Goal: Task Accomplishment & Management: Complete application form

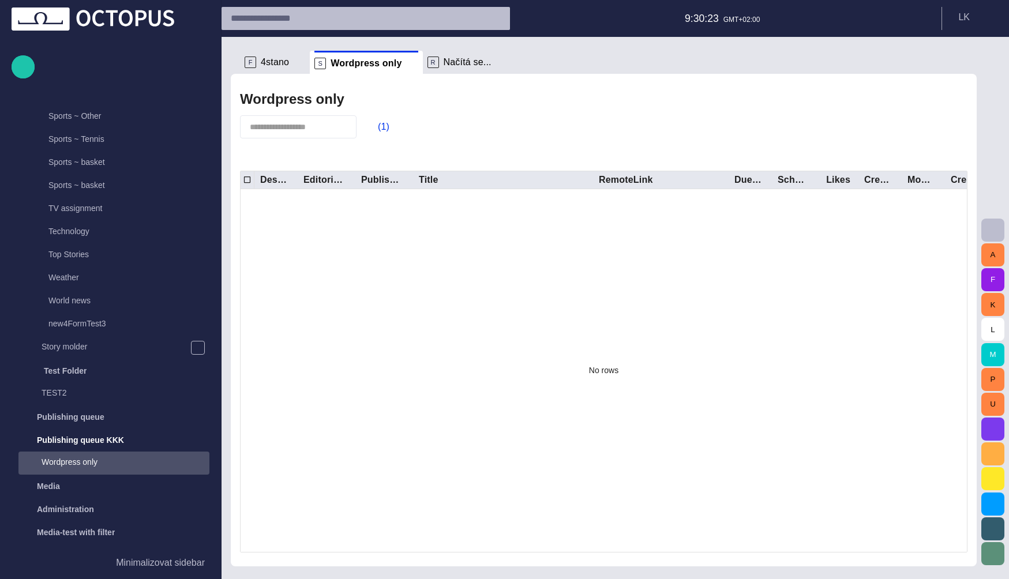
scroll to position [2202, 0]
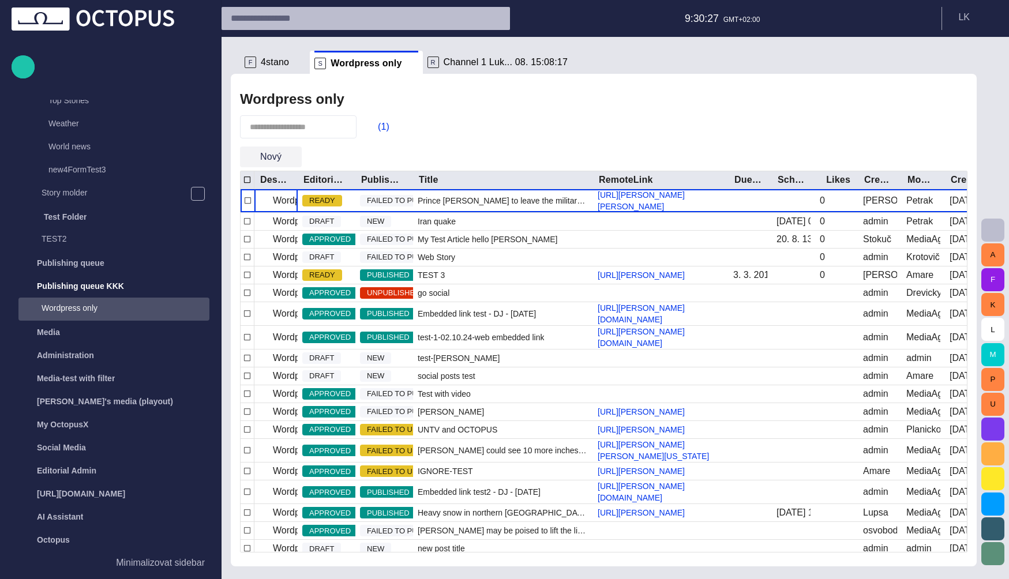
click at [291, 159] on span "button" at bounding box center [292, 157] width 12 height 12
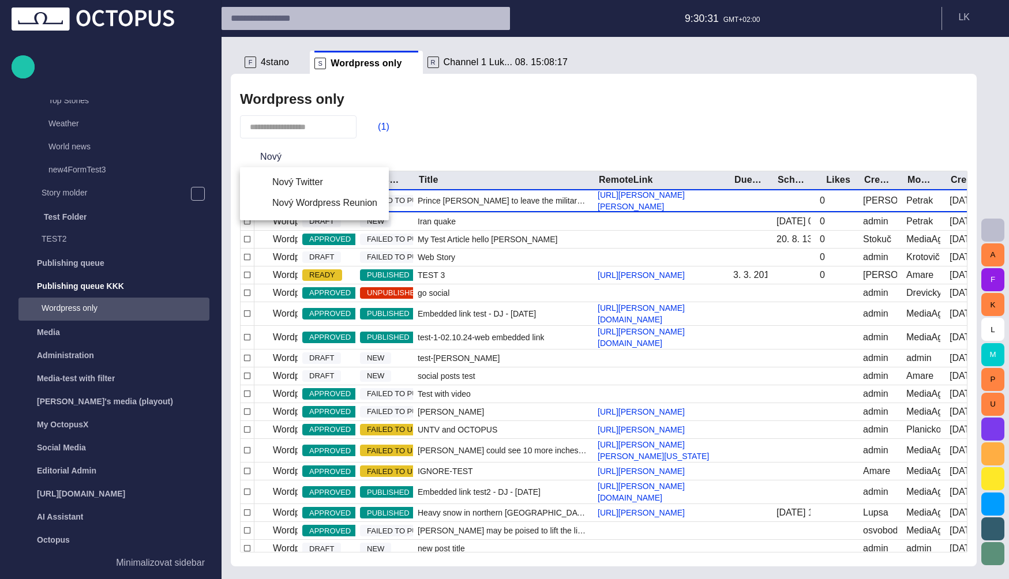
click at [326, 151] on div at bounding box center [504, 289] width 1009 height 579
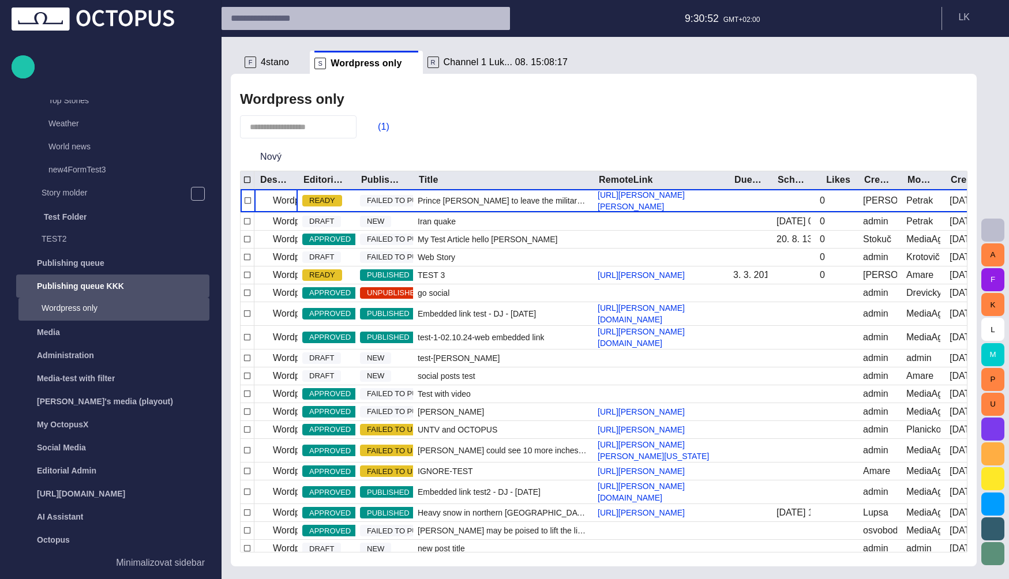
click at [95, 283] on p "Publishing queue KKK" at bounding box center [80, 286] width 87 height 12
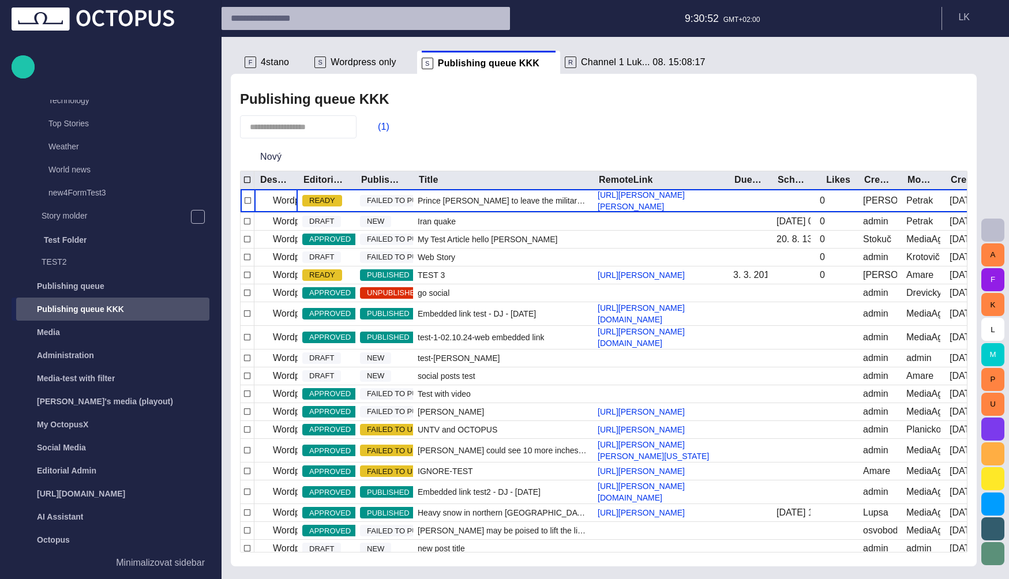
scroll to position [2183, 0]
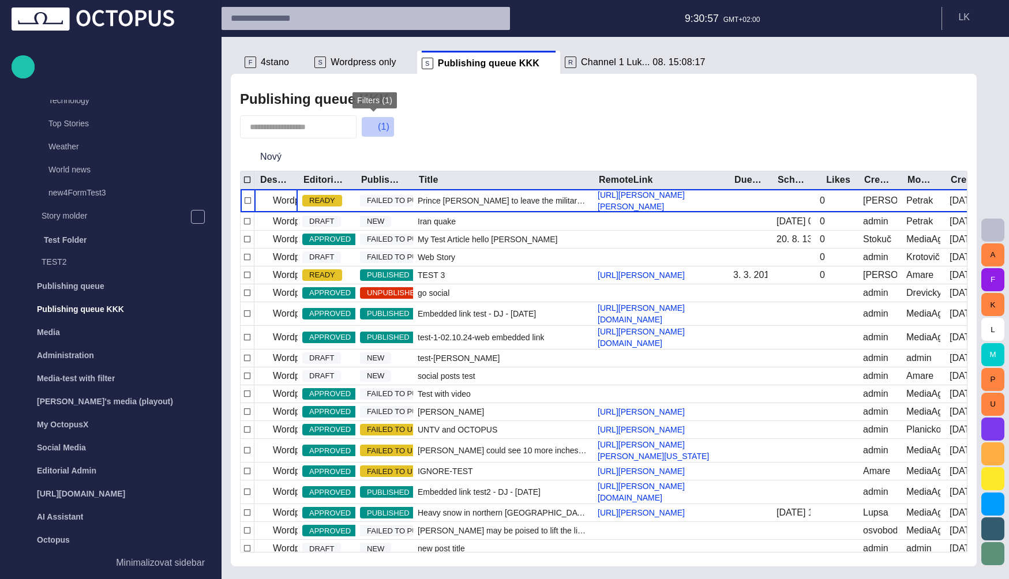
click at [374, 126] on button "(1)" at bounding box center [377, 127] width 33 height 21
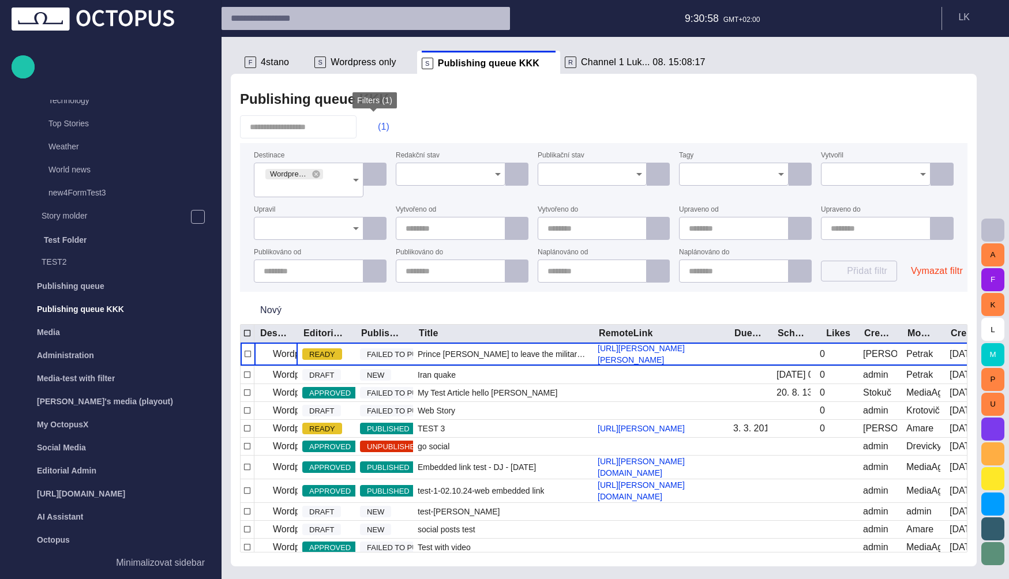
click at [374, 126] on button "(1)" at bounding box center [377, 127] width 33 height 21
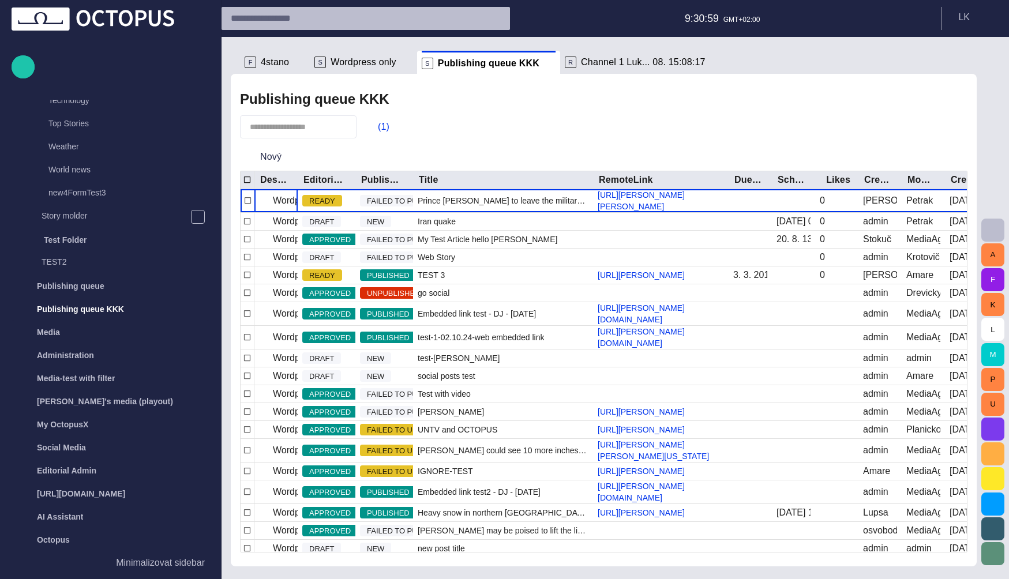
click at [475, 115] on div "(1)" at bounding box center [604, 126] width 728 height 23
click at [544, 65] on span at bounding box center [550, 64] width 12 height 12
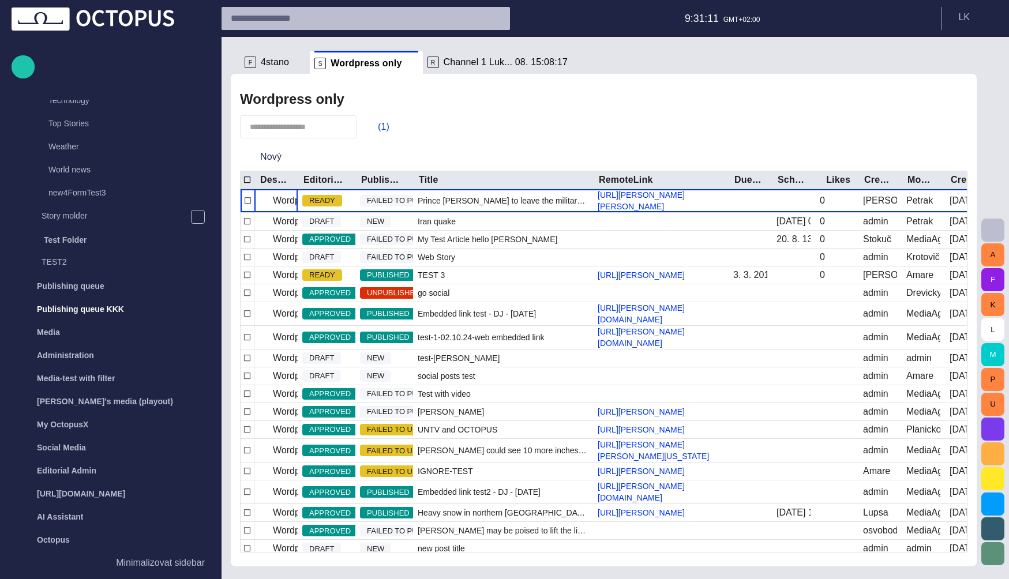
click at [372, 66] on span "Wordpress only" at bounding box center [366, 64] width 71 height 12
click at [272, 63] on span "4stano" at bounding box center [275, 63] width 28 height 12
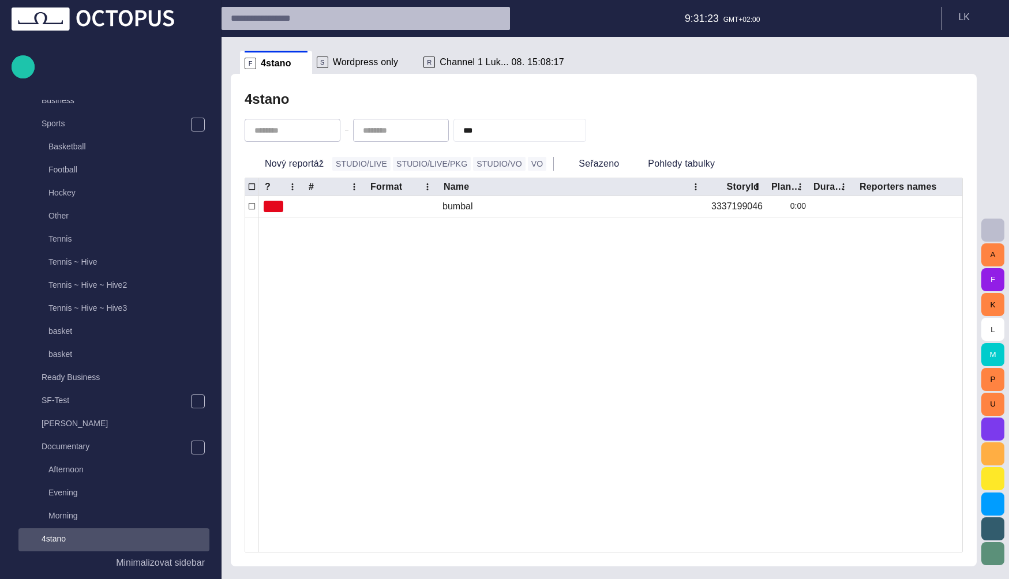
scroll to position [969, 0]
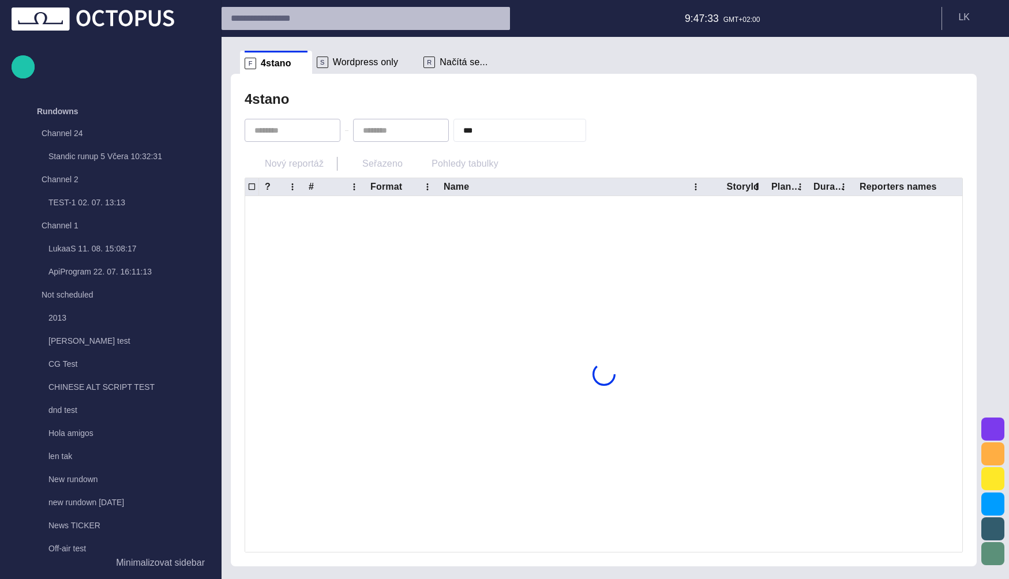
scroll to position [969, 0]
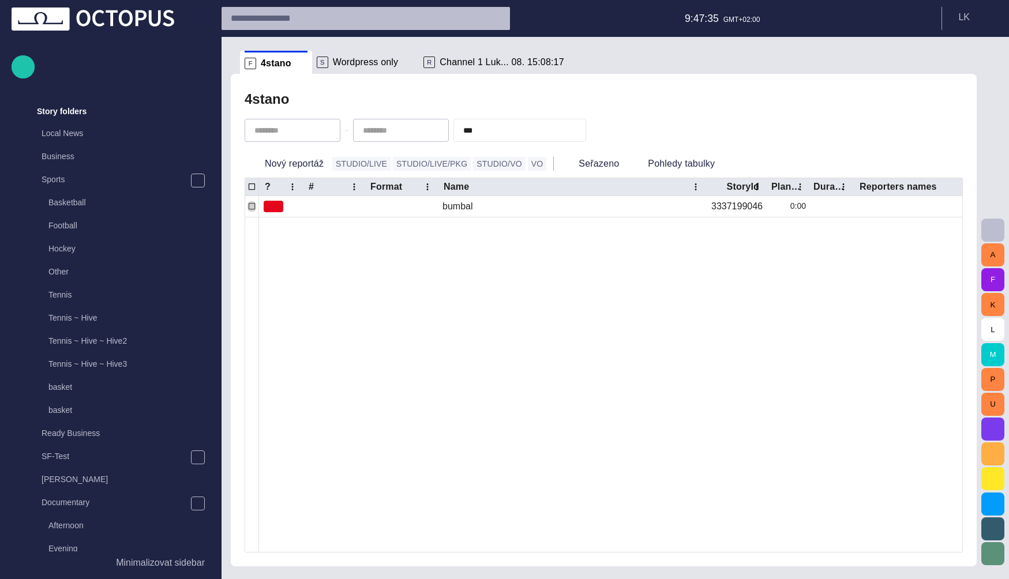
click at [349, 62] on span "Wordpress only" at bounding box center [366, 63] width 66 height 12
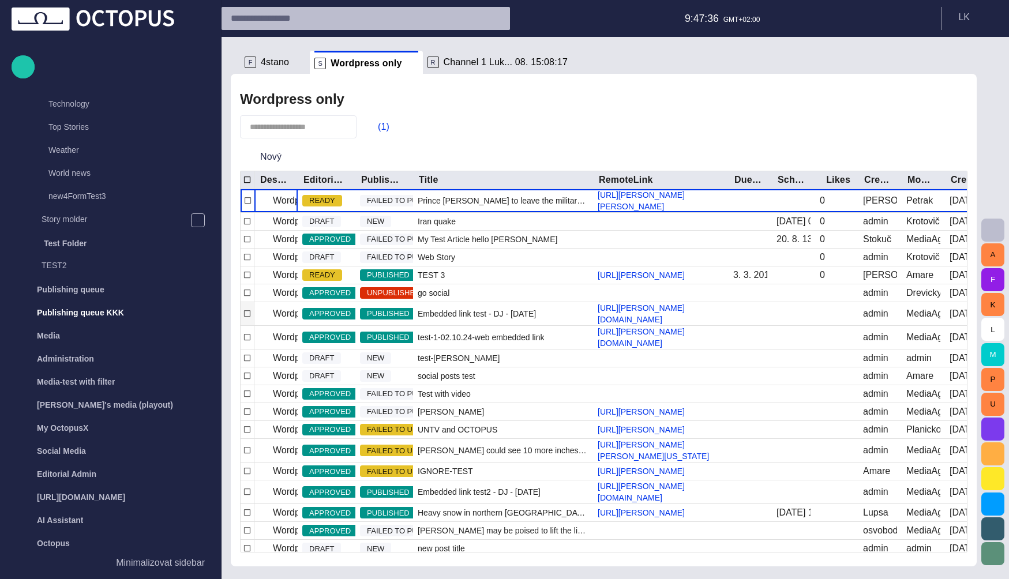
scroll to position [2183, 0]
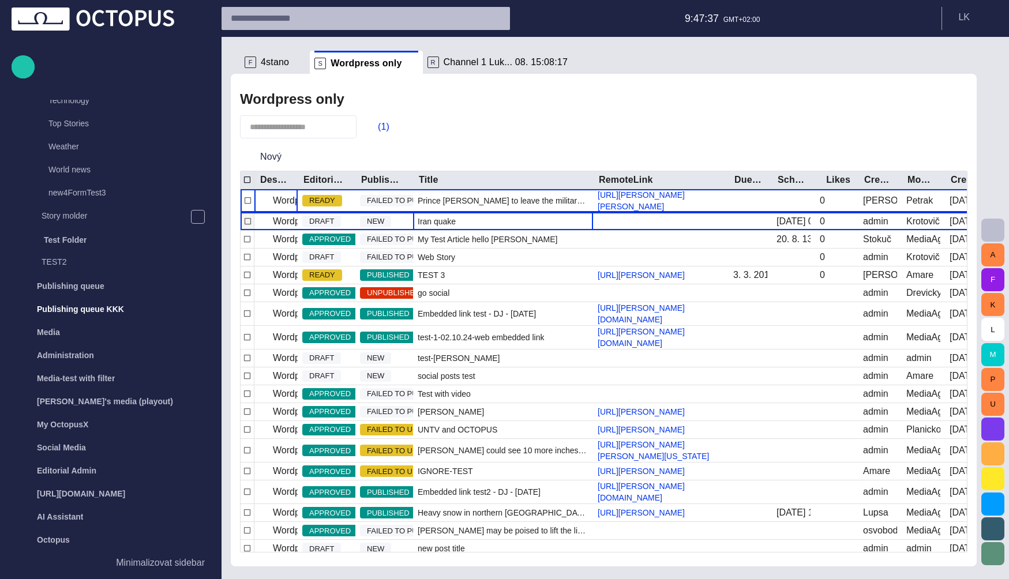
click at [517, 224] on div "Iran quake" at bounding box center [503, 221] width 180 height 17
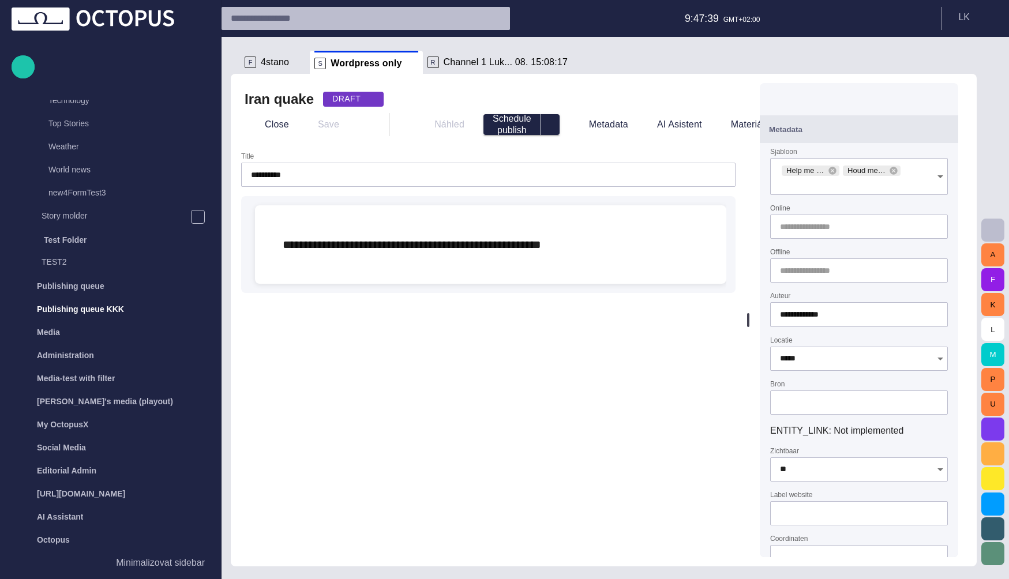
scroll to position [218, 0]
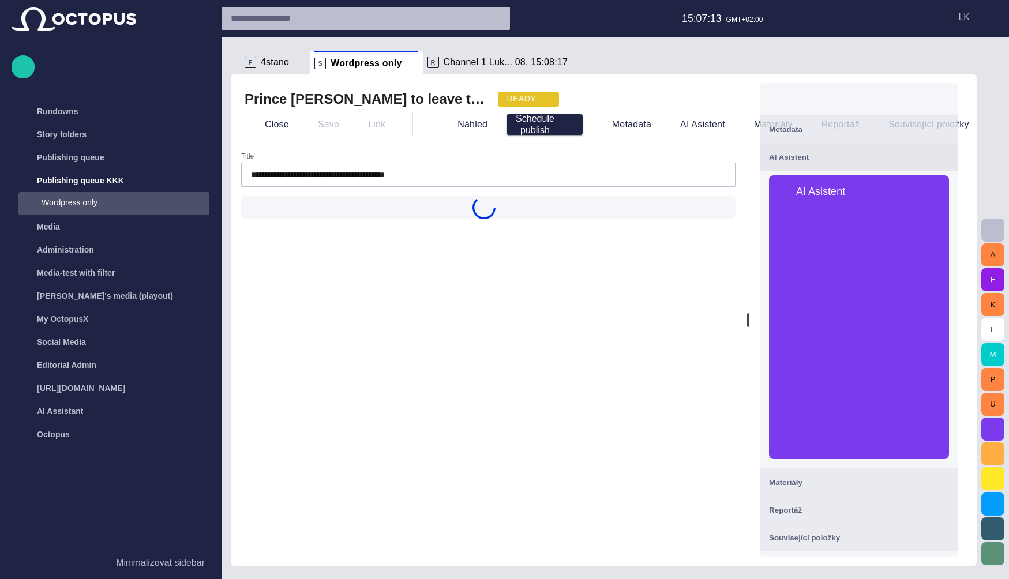
type input "**********"
type input "*****"
type input "**"
